Goal: Task Accomplishment & Management: Manage account settings

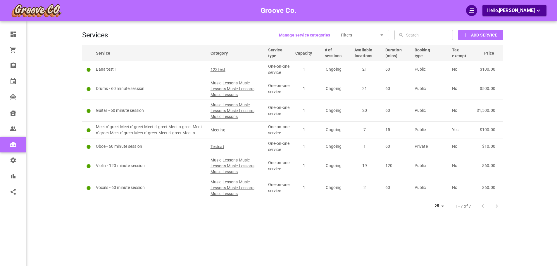
click at [257, 42] on div "Services Manage service categories Filters ​ ​ ​ ​ Add Service Service Category…" at bounding box center [292, 142] width 421 height 266
click at [481, 38] on b "Add Service" at bounding box center [484, 35] width 26 height 7
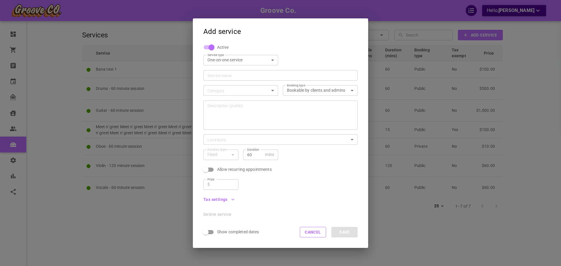
click at [220, 89] on body "Groove Co. Hello, Omar Tahir Dashboard Orders Bookings Calendar Map Clients Use…" at bounding box center [280, 151] width 561 height 302
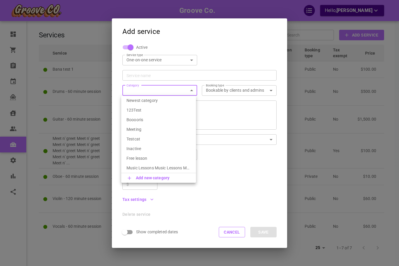
click at [164, 87] on div at bounding box center [199, 133] width 399 height 266
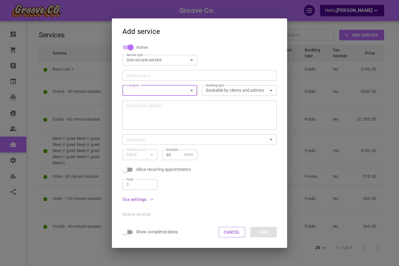
click at [168, 90] on body "Groove Co. Hello, Omar Tahir Dashboard Orders Bookings Calendar Map Clients Use…" at bounding box center [199, 151] width 399 height 302
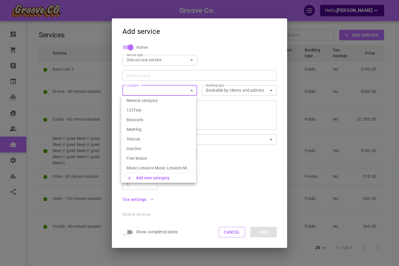
click at [313, 92] on div at bounding box center [199, 133] width 399 height 266
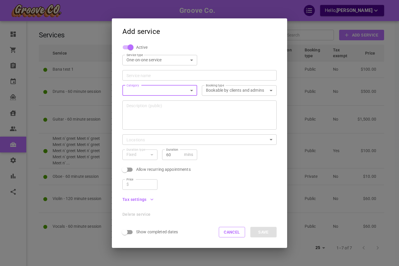
click at [25, 69] on div "Add service Active Service type One-on-one service SIMPLE ServiceType Service n…" at bounding box center [199, 133] width 399 height 266
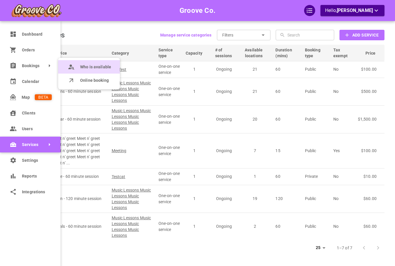
click at [81, 67] on span "Who is available" at bounding box center [95, 67] width 31 height 6
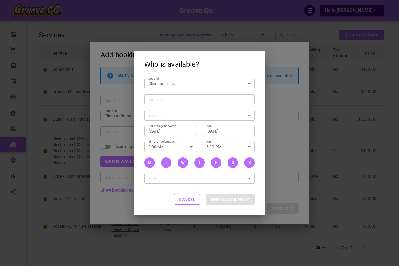
click at [116, 74] on div "Who is available? Location Client address customerLocation Location Address Add…" at bounding box center [199, 133] width 399 height 266
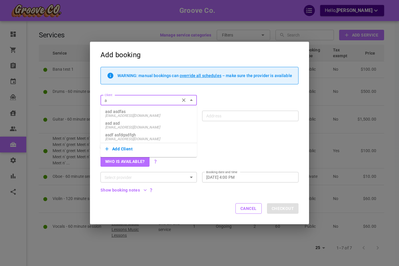
click at [125, 111] on p "asd asdfas" at bounding box center [148, 112] width 87 height 4
click at [131, 103] on input "asd asdfas" at bounding box center [140, 100] width 76 height 7
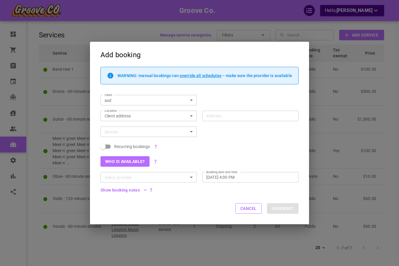
type input "asd asdfas"
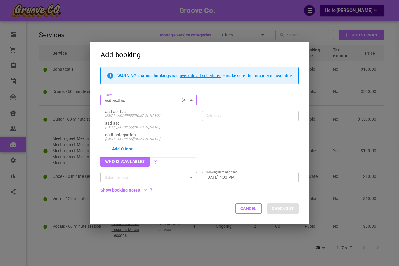
click at [263, 89] on div "WARNING: manual bookings can override all schedules – make sure the provider is…" at bounding box center [196, 78] width 203 height 23
click at [135, 99] on input "asd asdfas" at bounding box center [140, 100] width 76 height 7
click at [124, 153] on div "Add Client" at bounding box center [149, 149] width 96 height 12
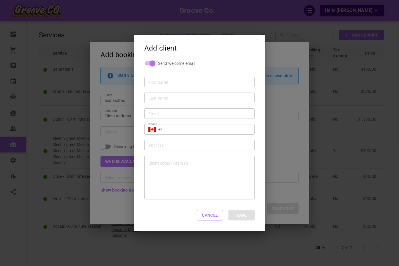
click at [247, 63] on div "Send welcome email" at bounding box center [197, 65] width 116 height 11
click at [150, 63] on input "Send welcome email" at bounding box center [152, 62] width 33 height 11
click at [150, 63] on input "Send welcome email" at bounding box center [146, 62] width 33 height 11
checkbox input "true"
click at [240, 22] on div "Add client Send welcome email First name First name Last name Last name Email E…" at bounding box center [199, 133] width 399 height 266
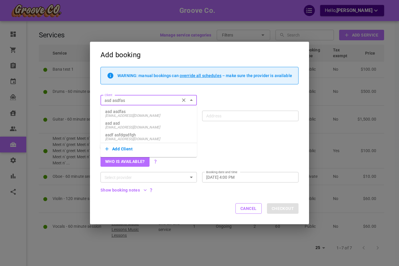
click at [126, 148] on button "Add Client" at bounding box center [148, 149] width 87 height 8
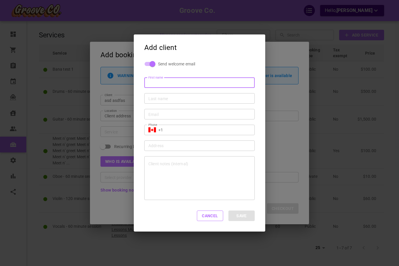
click at [312, 45] on div "Add client Send welcome email First name First name Last name Last name Email E…" at bounding box center [199, 133] width 399 height 266
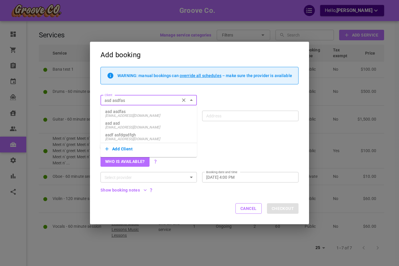
click at [347, 50] on div "Add booking WARNING: manual bookings can override all schedules – make sure the…" at bounding box center [199, 133] width 399 height 266
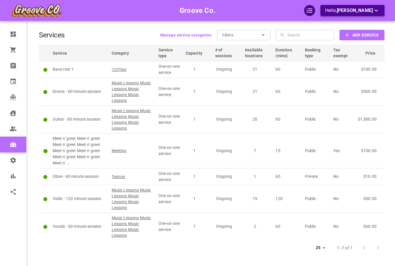
click at [379, 12] on icon "button" at bounding box center [376, 10] width 7 height 7
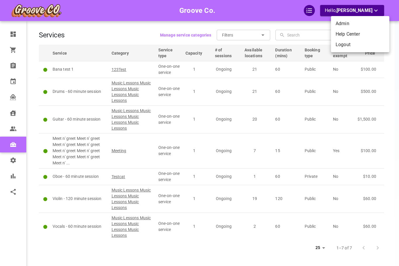
click at [366, 42] on li "Logout" at bounding box center [360, 44] width 58 height 11
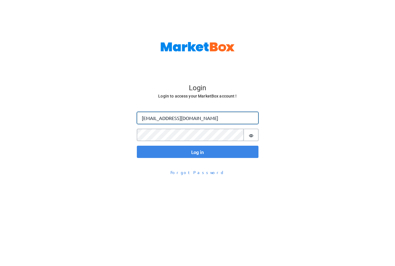
click at [154, 116] on input "[EMAIL_ADDRESS][DOMAIN_NAME]" at bounding box center [198, 118] width 122 height 12
type input "[PERSON_NAME][EMAIL_ADDRESS][DOMAIN_NAME]"
click at [137, 146] on button "Log in" at bounding box center [198, 152] width 122 height 12
